Goal: Transaction & Acquisition: Purchase product/service

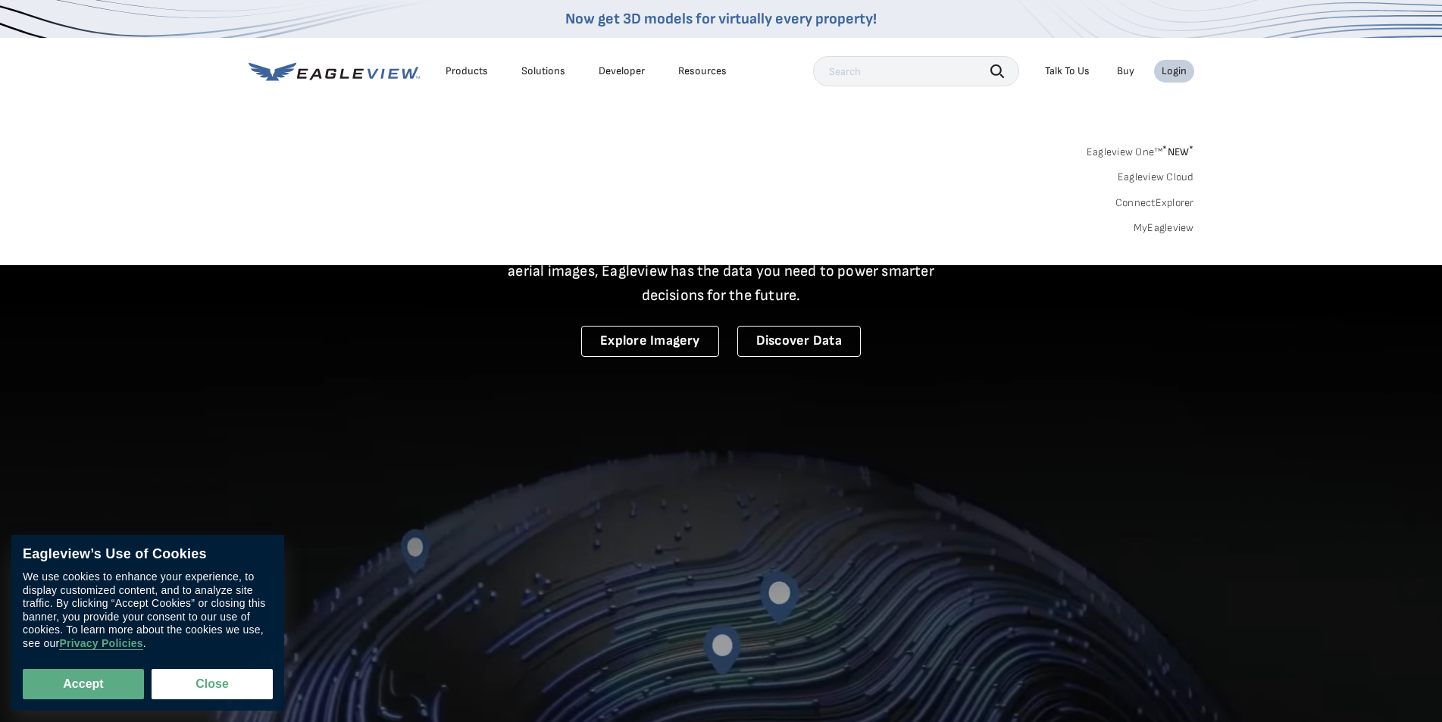
click at [1178, 71] on div "Login" at bounding box center [1174, 71] width 25 height 14
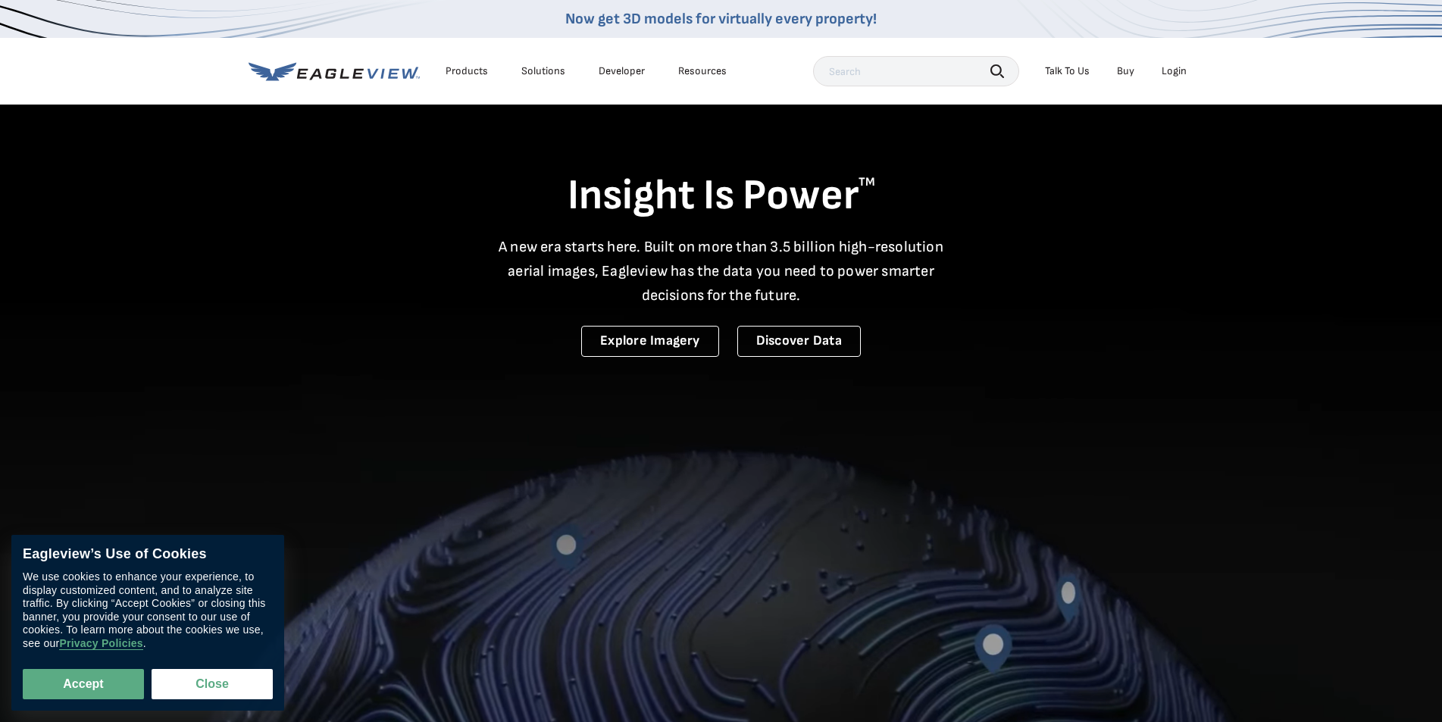
click at [1178, 68] on div "Login" at bounding box center [1174, 71] width 25 height 14
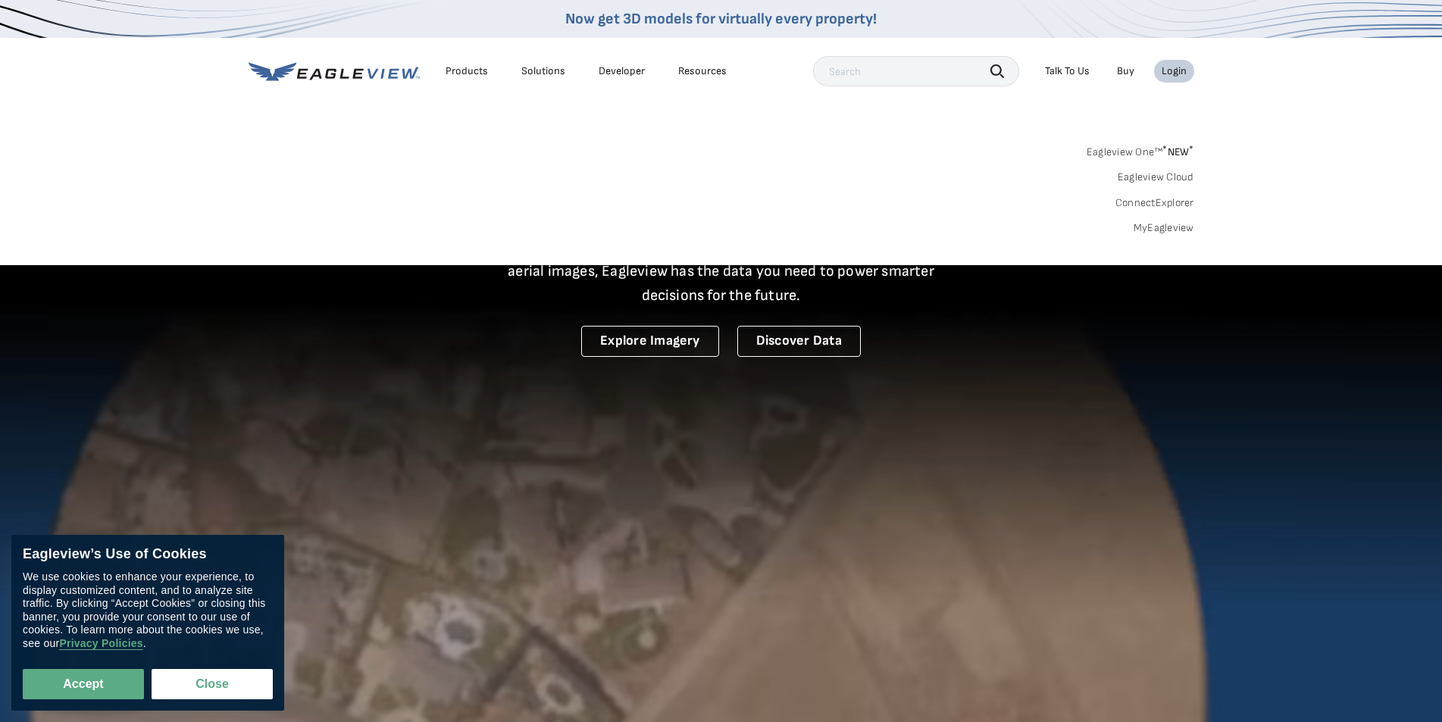
click at [1144, 230] on link "MyEagleview" at bounding box center [1164, 228] width 61 height 14
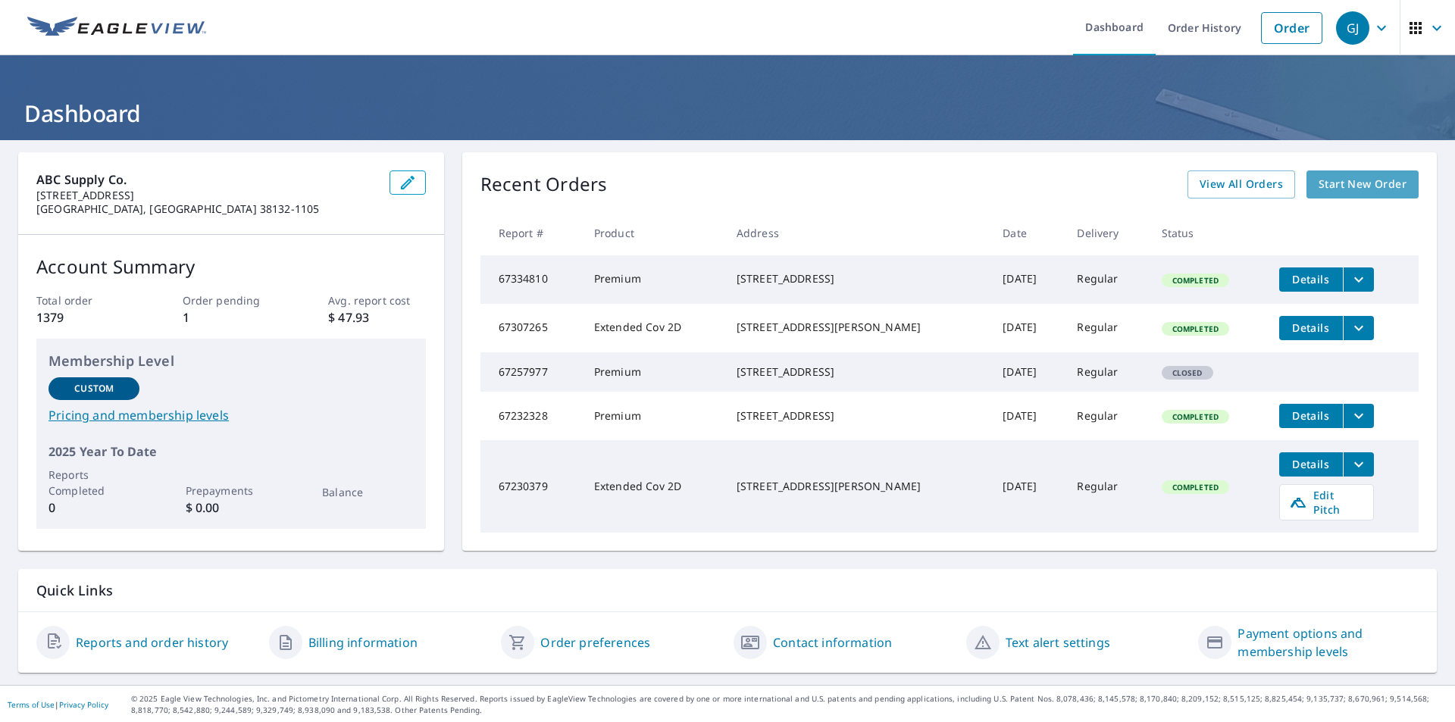
click at [1348, 183] on span "Start New Order" at bounding box center [1363, 184] width 88 height 19
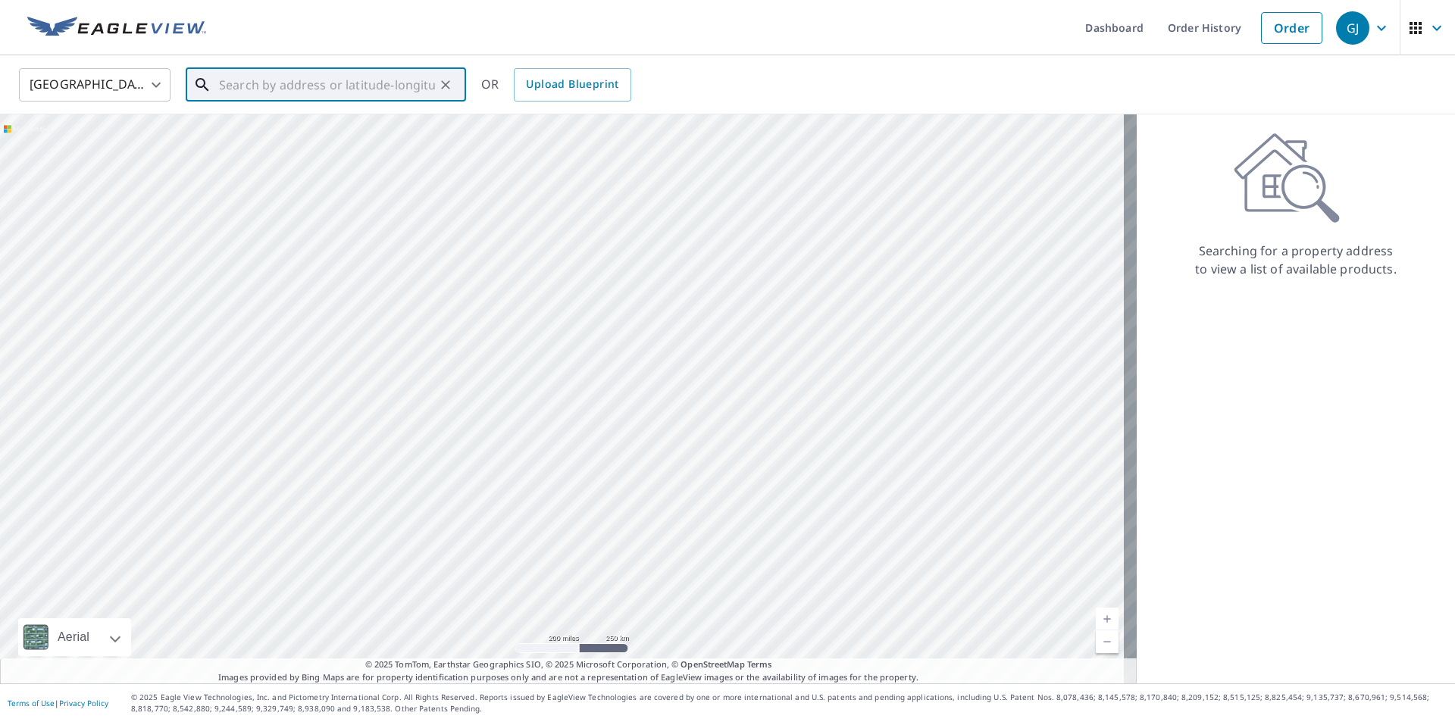
paste input "[STREET_ADDRESS][PERSON_NAME][US_STATE]"
click at [306, 136] on span "[STREET_ADDRESS][PERSON_NAME]" at bounding box center [335, 129] width 238 height 18
type input "[STREET_ADDRESS][PERSON_NAME]"
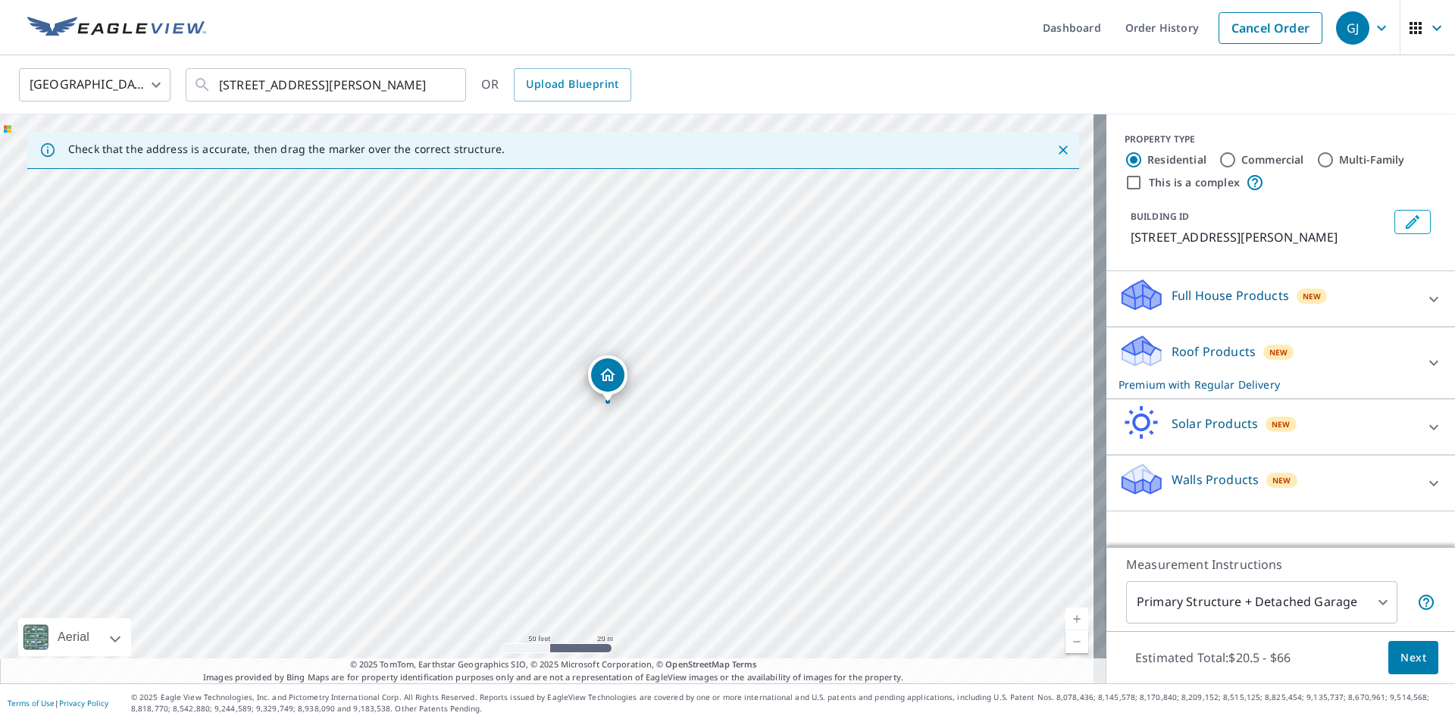
drag, startPoint x: 552, startPoint y: 372, endPoint x: 613, endPoint y: 377, distance: 60.9
click at [1425, 365] on icon at bounding box center [1434, 363] width 18 height 18
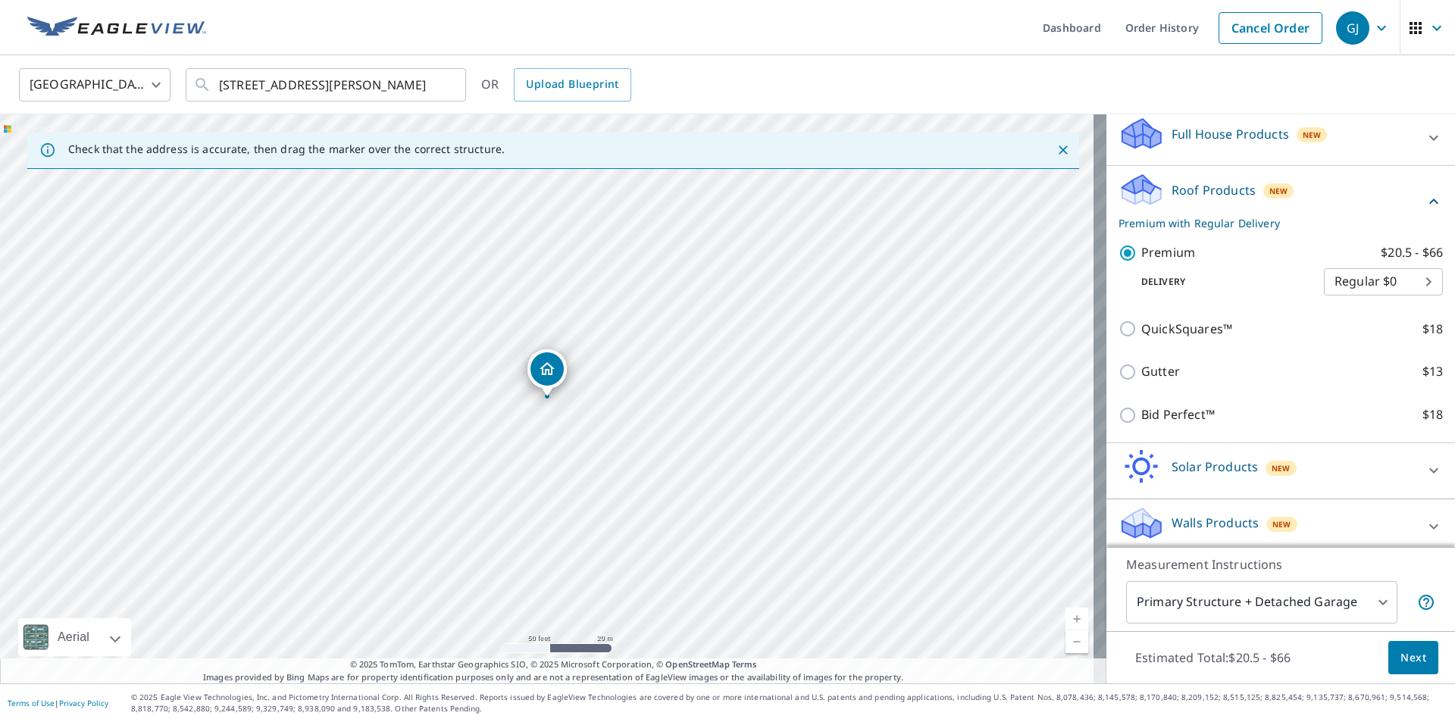
scroll to position [170, 0]
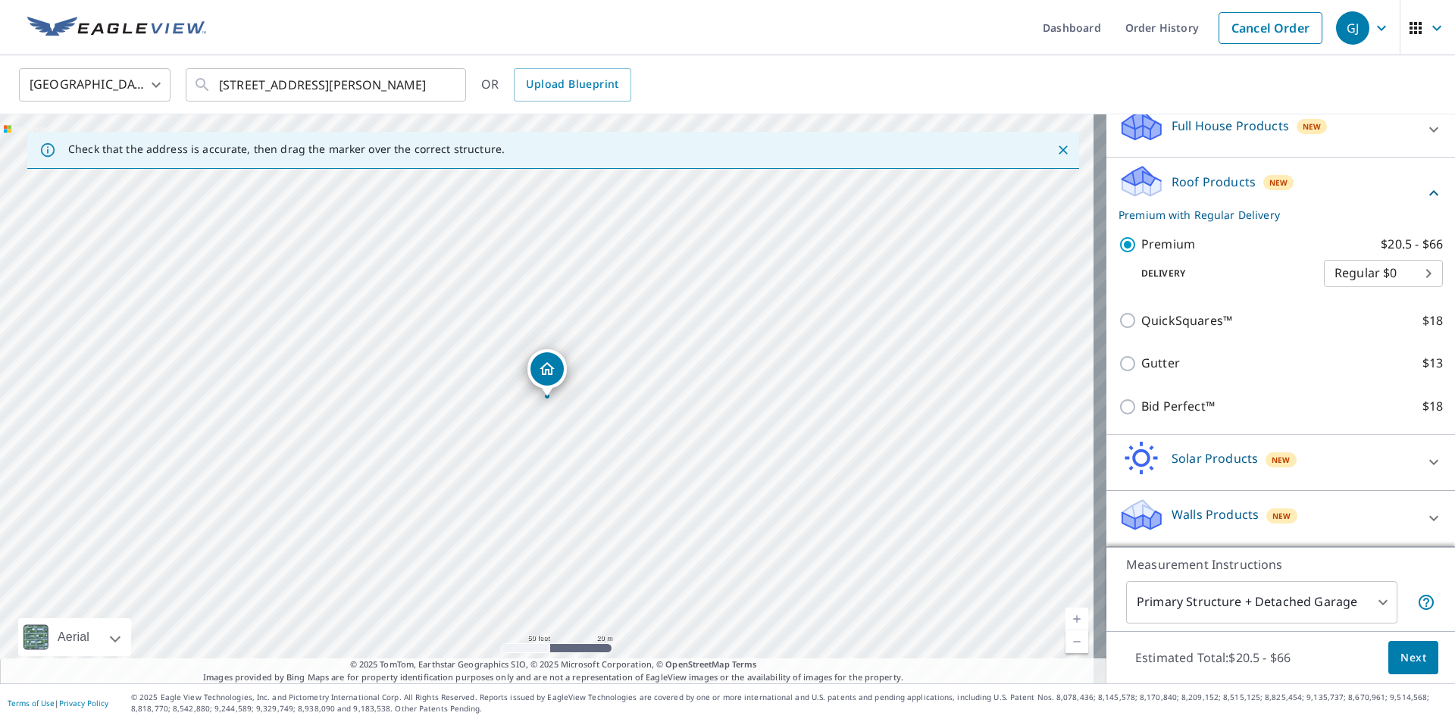
click at [1409, 656] on span "Next" at bounding box center [1414, 658] width 26 height 19
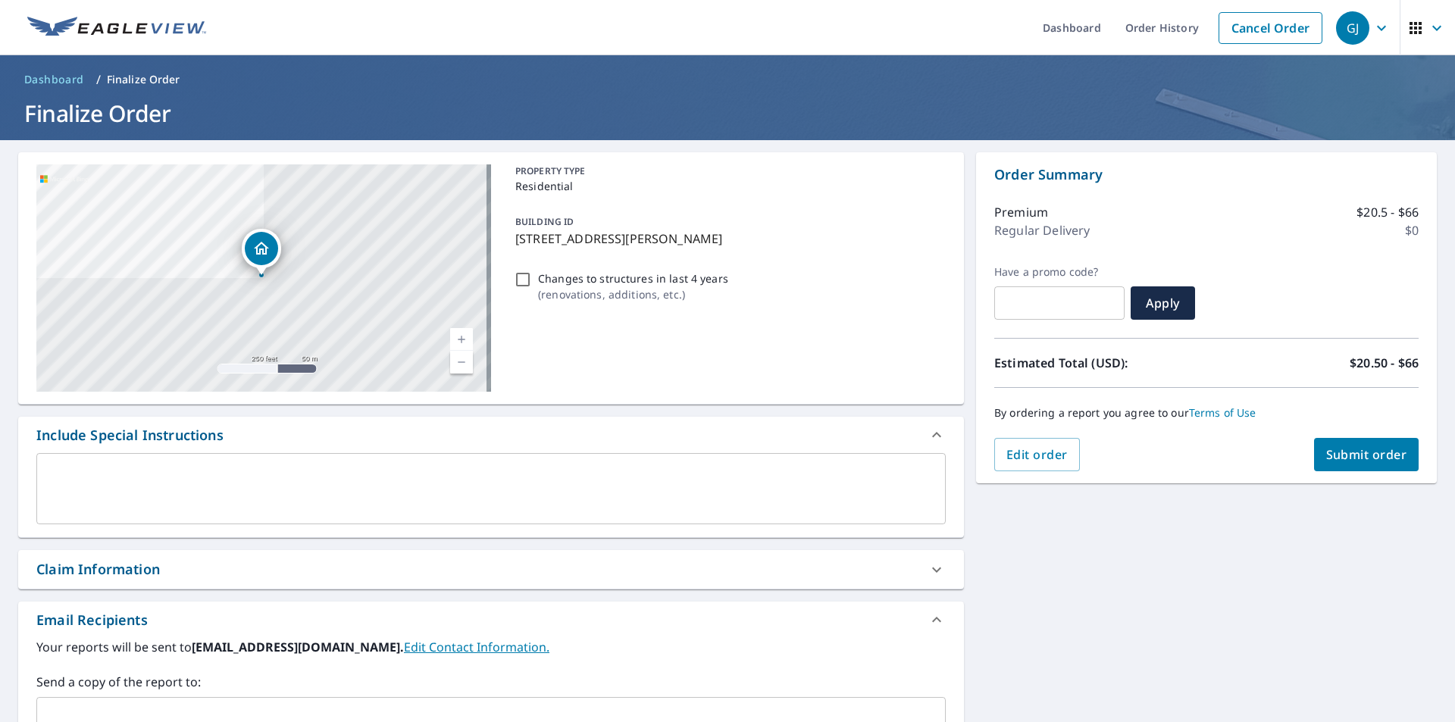
click at [1353, 455] on span "Submit order" at bounding box center [1366, 454] width 81 height 17
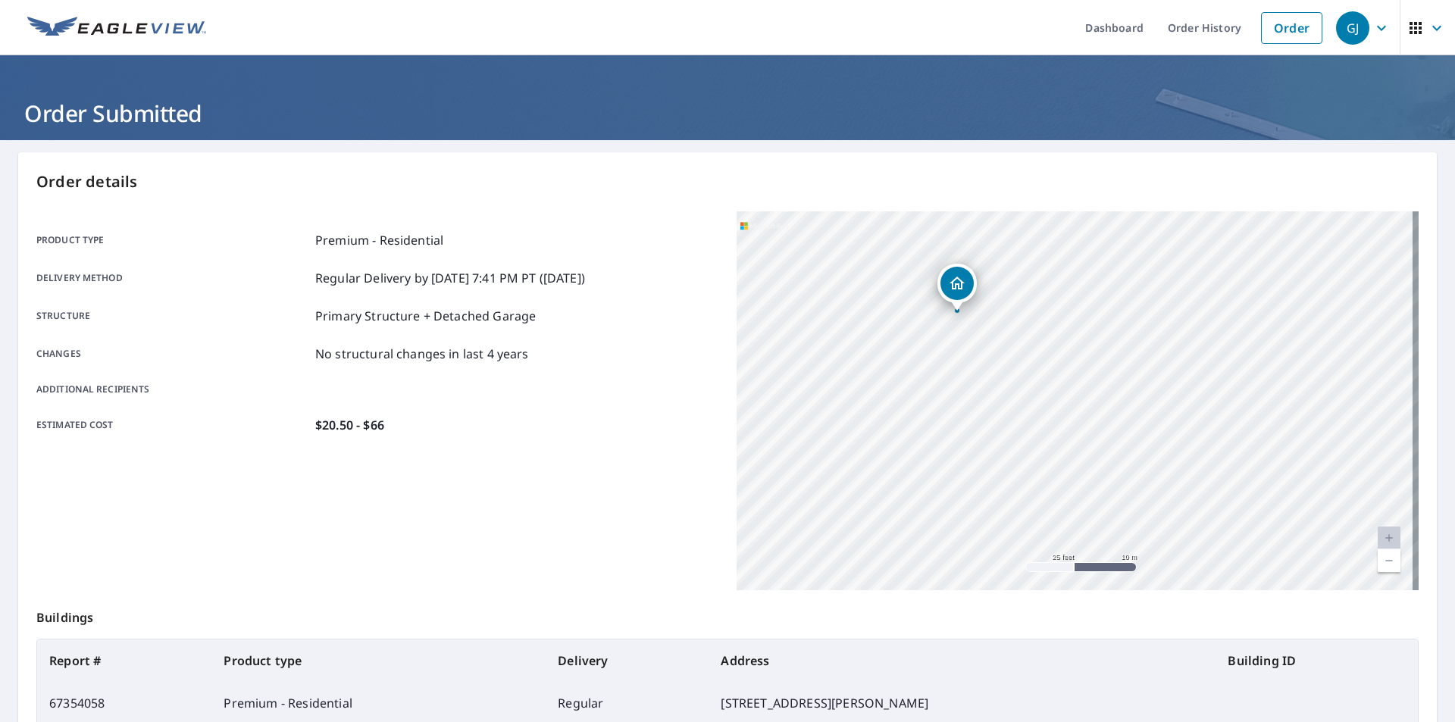
drag, startPoint x: 981, startPoint y: 318, endPoint x: 981, endPoint y: 513, distance: 195.5
click at [981, 513] on div "[STREET_ADDRESS][PERSON_NAME]" at bounding box center [1078, 400] width 682 height 379
